Goal: Information Seeking & Learning: Learn about a topic

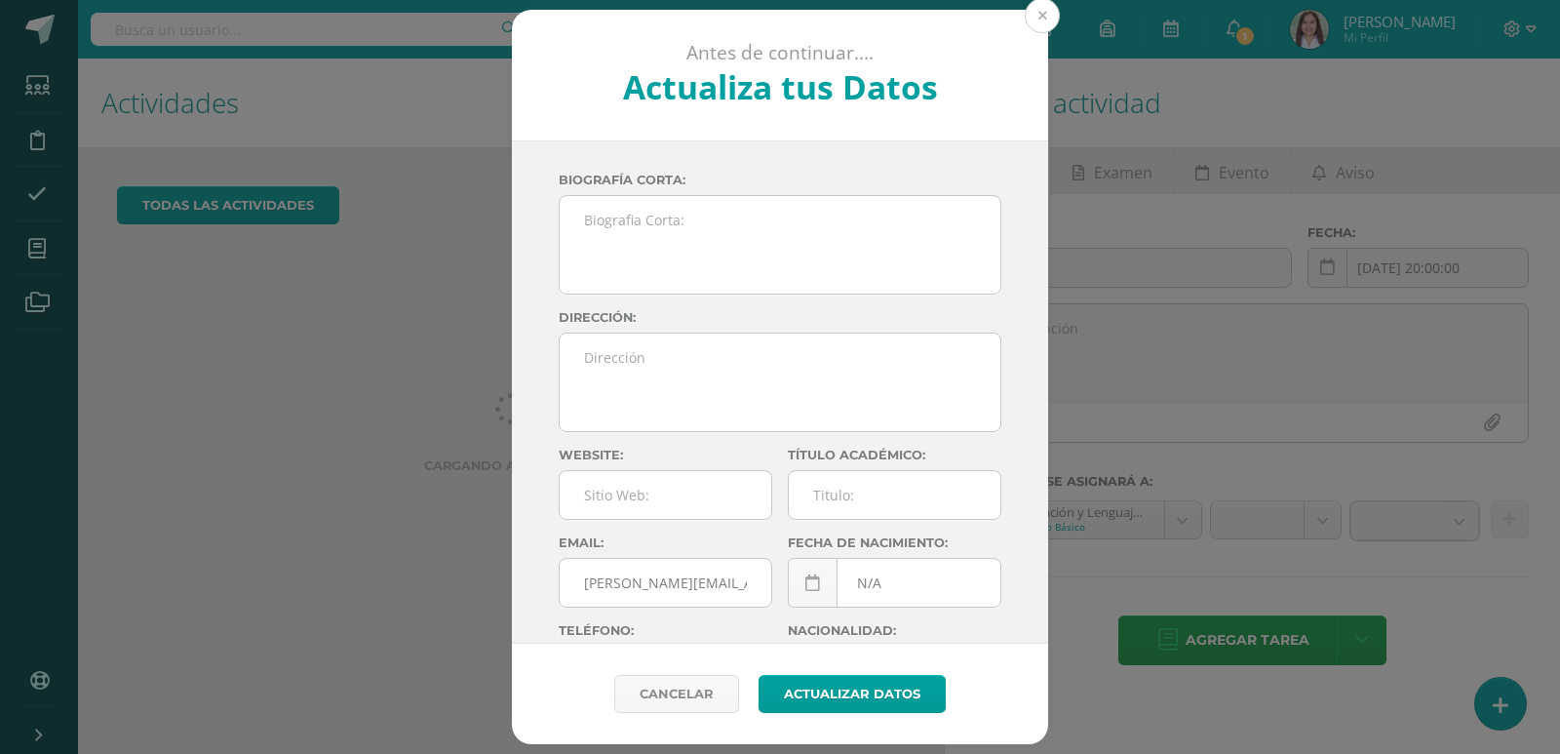
click at [1025, 12] on button at bounding box center [1042, 15] width 35 height 35
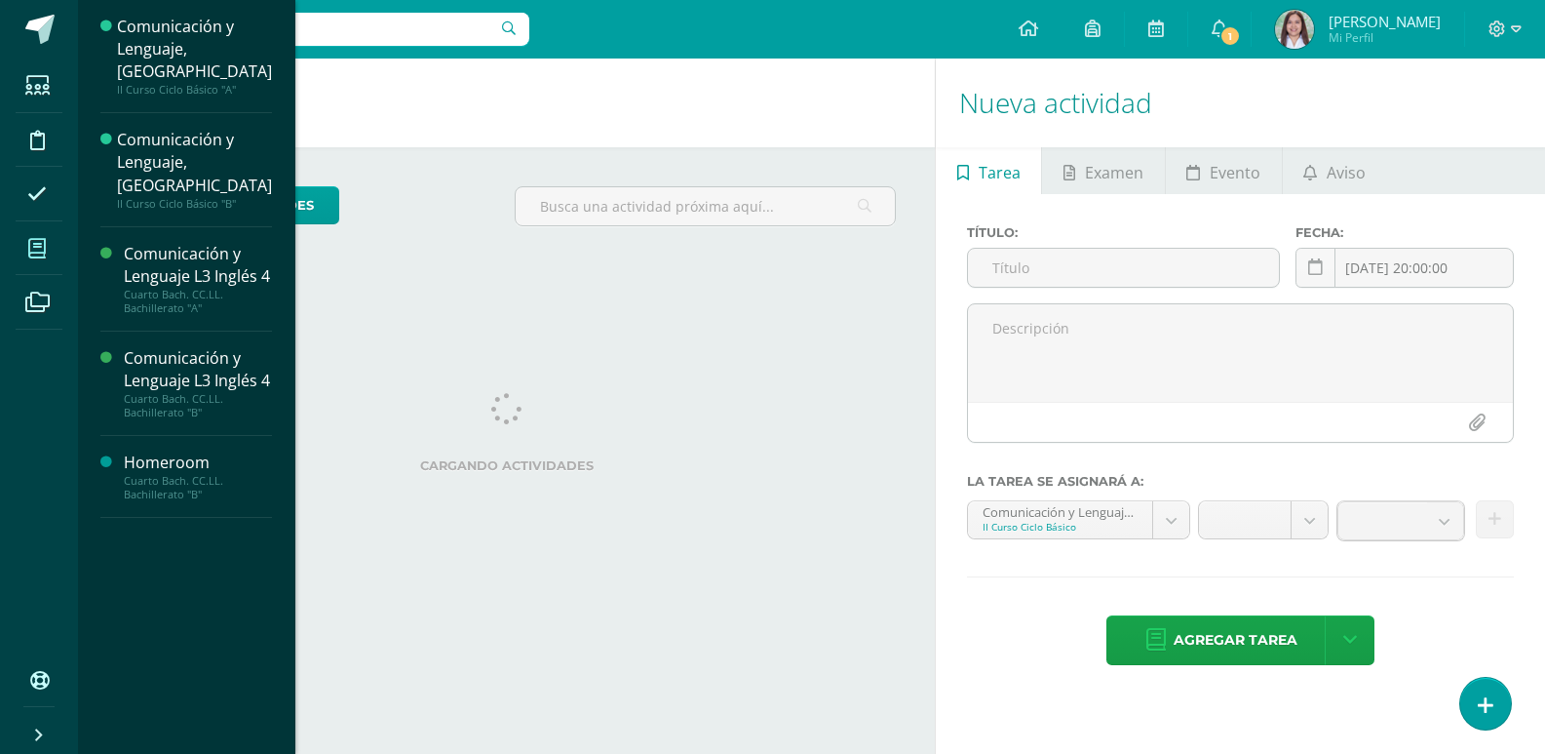
click at [58, 254] on span at bounding box center [38, 248] width 44 height 44
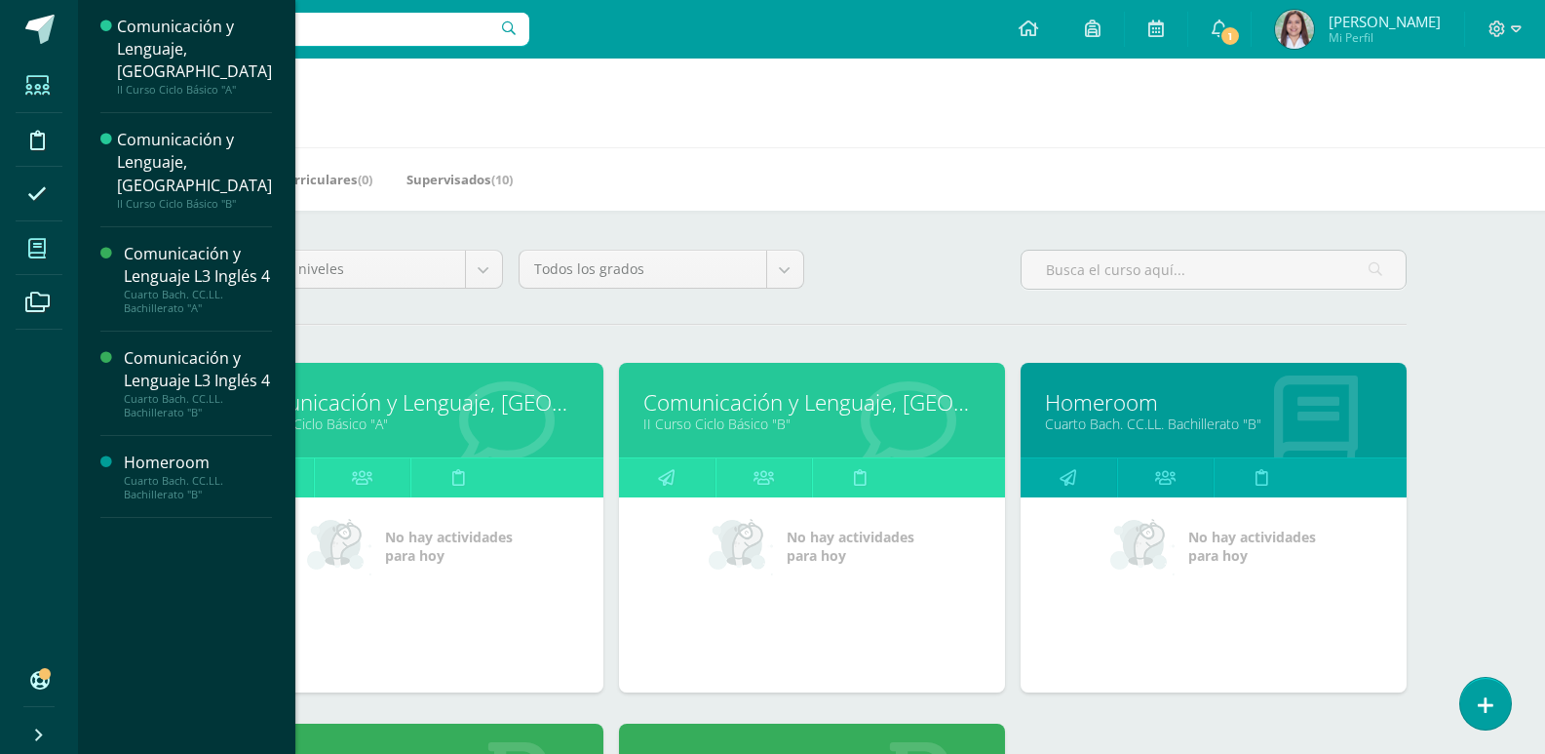
click at [50, 111] on link "Estudiantes" at bounding box center [39, 86] width 47 height 55
click at [50, 80] on icon at bounding box center [37, 86] width 24 height 20
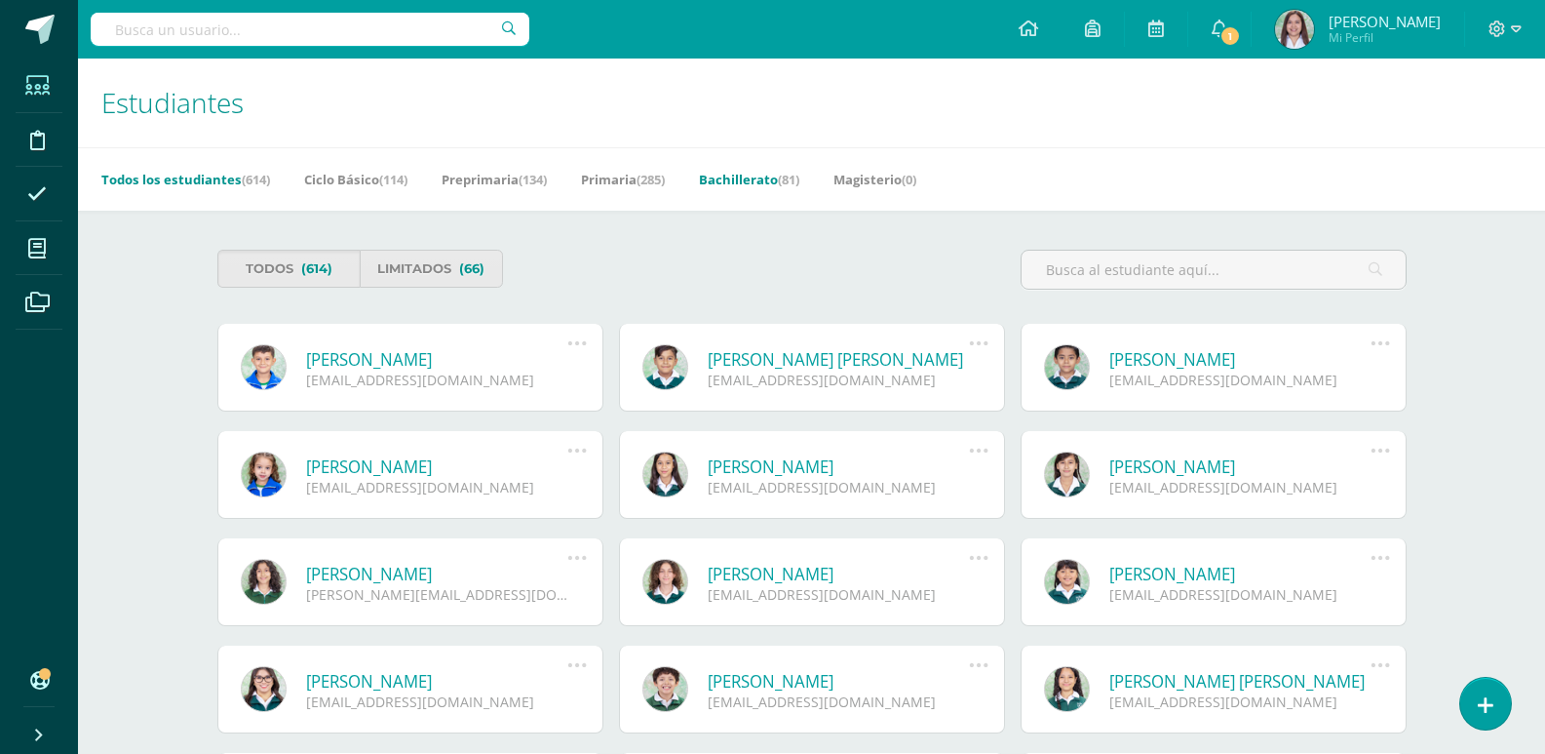
click at [761, 192] on link "Bachillerato (81)" at bounding box center [749, 179] width 100 height 31
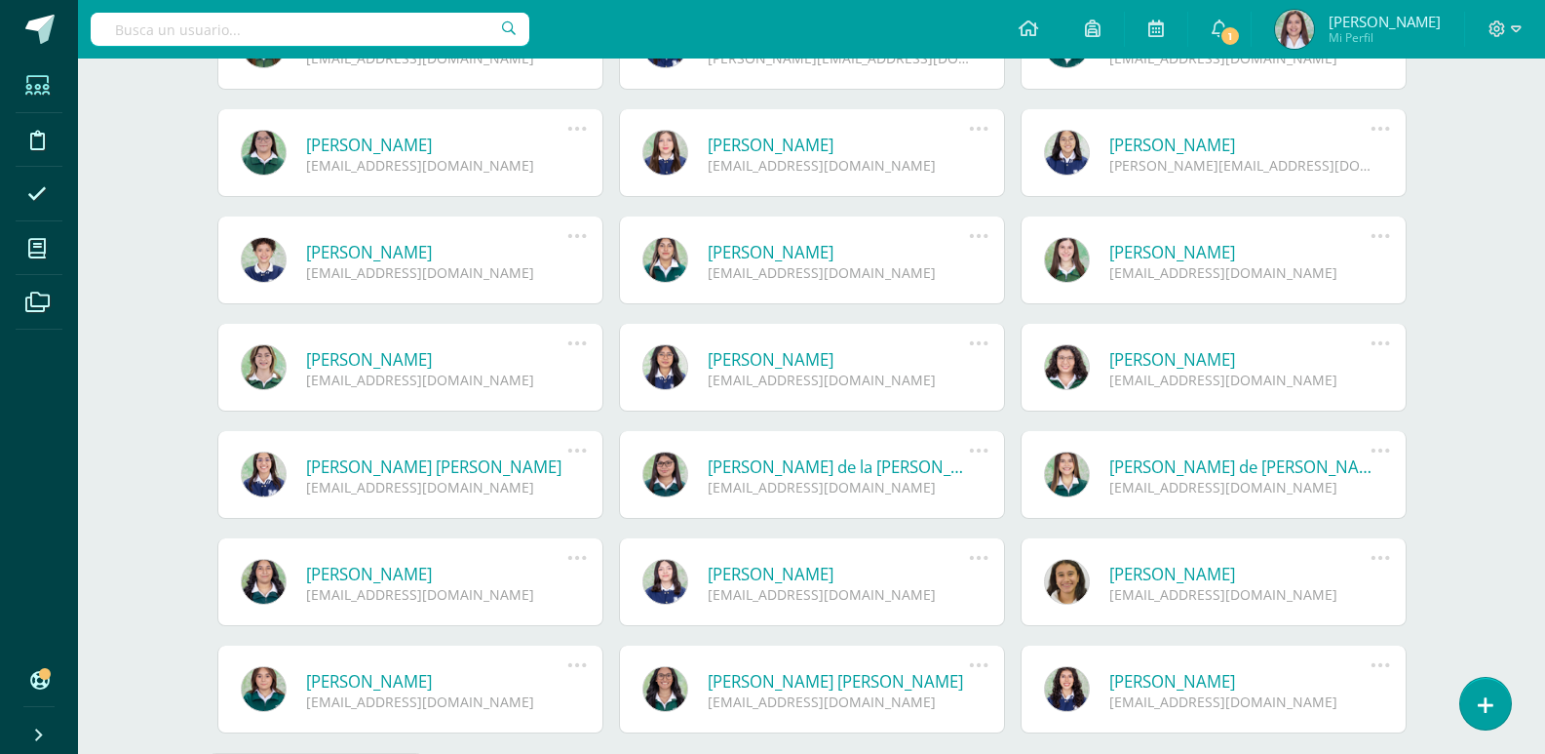
scroll to position [430, 0]
click at [1244, 584] on link "[PERSON_NAME]" at bounding box center [1241, 573] width 262 height 22
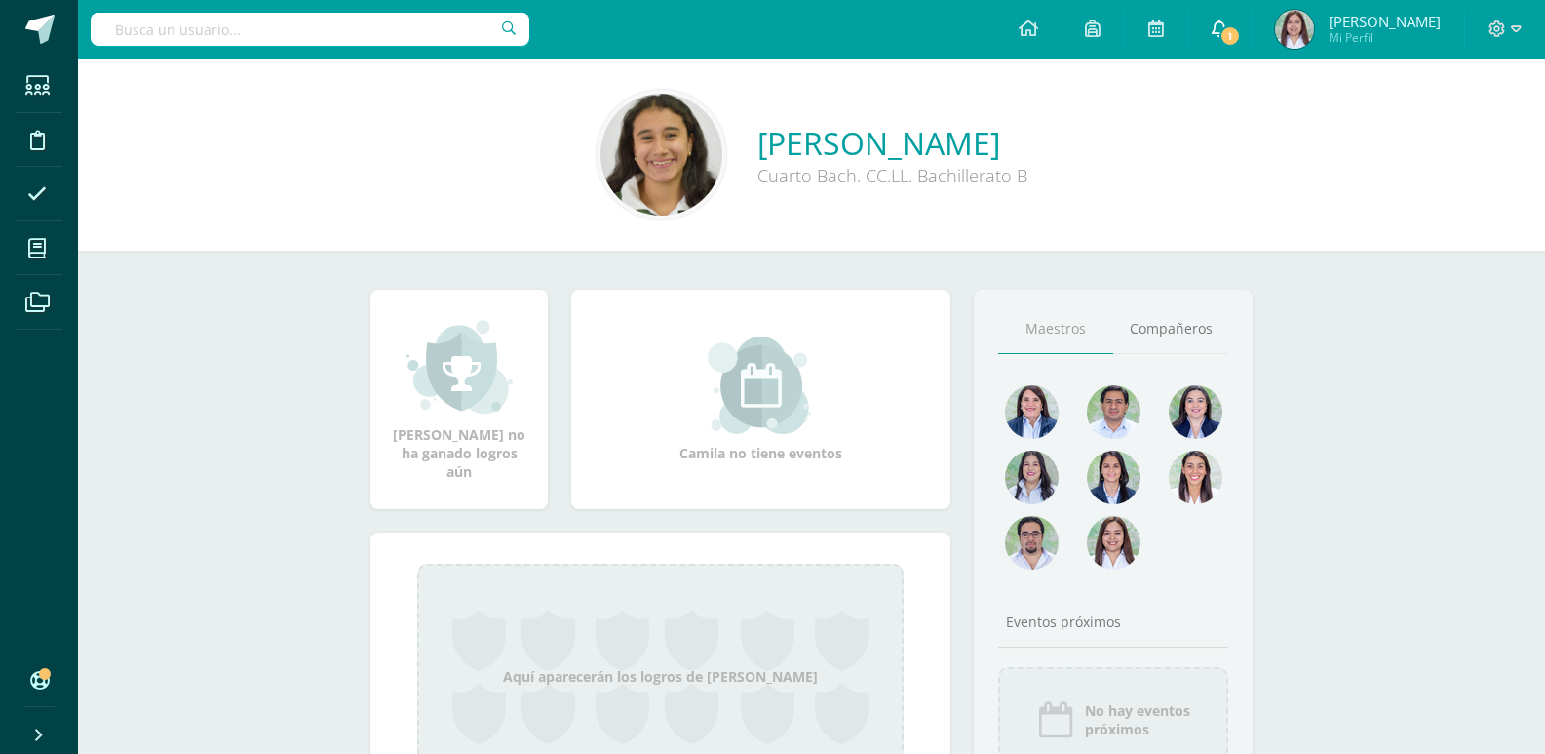
click at [1241, 28] on span "1" at bounding box center [1230, 35] width 21 height 21
